Goal: Task Accomplishment & Management: Manage account settings

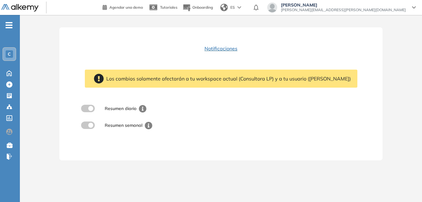
click at [411, 7] on div "Lucrecia Pedraza [EMAIL_ADDRESS][PERSON_NAME][DOMAIN_NAME]" at bounding box center [341, 7] width 148 height 10
click at [14, 54] on div "C" at bounding box center [9, 54] width 12 height 12
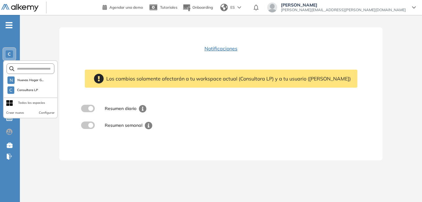
click at [81, 51] on div "Notificaciones Los cambios solamente afectarán a tu workspace actual (Consultor…" at bounding box center [220, 87] width 293 height 91
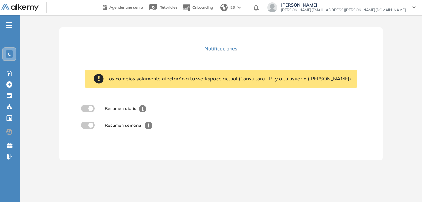
click at [413, 7] on icon at bounding box center [414, 7] width 4 height 2
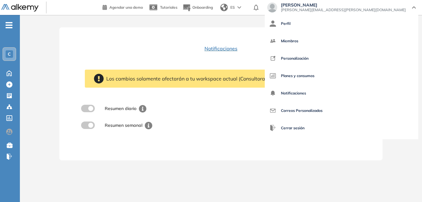
click at [272, 46] on div "Notificaciones Los cambios solamente afectarán a tu workspace actual (Consultor…" at bounding box center [220, 87] width 293 height 91
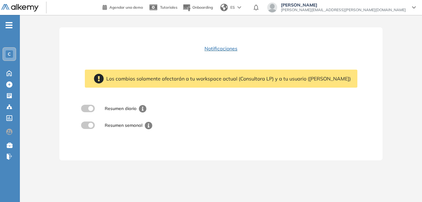
click at [397, 7] on span "[PERSON_NAME]" at bounding box center [343, 4] width 125 height 5
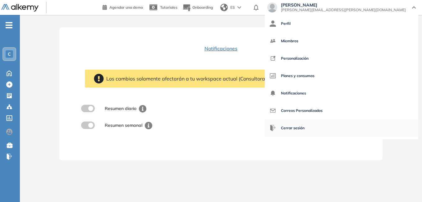
click at [304, 129] on span "Cerrar sesión" at bounding box center [293, 127] width 24 height 15
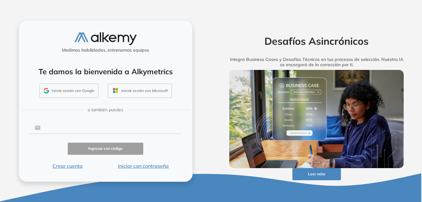
click at [92, 129] on input "text" at bounding box center [110, 128] width 141 height 12
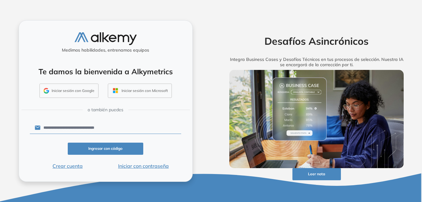
click at [154, 165] on button "Iniciar con contraseña" at bounding box center [143, 165] width 76 height 7
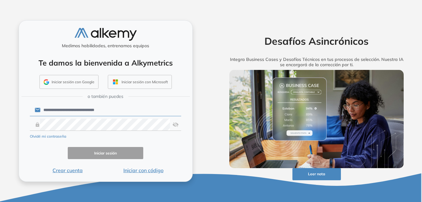
type input "**********"
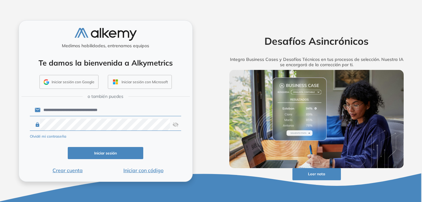
click at [175, 125] on img at bounding box center [175, 125] width 6 height 12
